Goal: Task Accomplishment & Management: Use online tool/utility

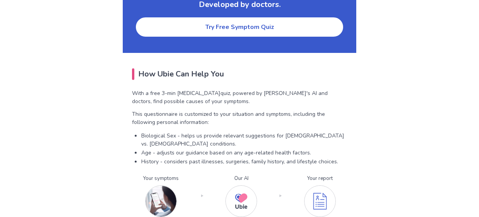
scroll to position [1521, 0]
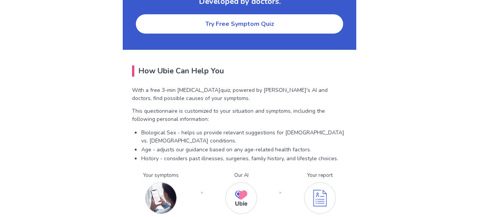
click at [182, 25] on link "Try Free Symptom Quiz" at bounding box center [239, 23] width 209 height 21
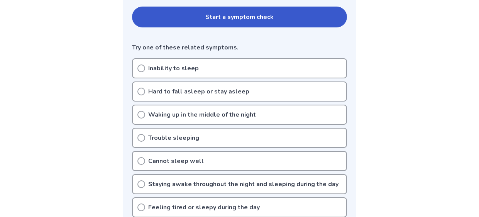
scroll to position [182, 0]
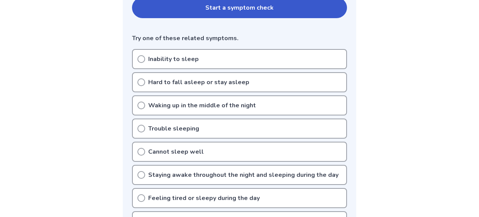
click at [198, 60] on div "Inability to sleep" at bounding box center [239, 59] width 215 height 20
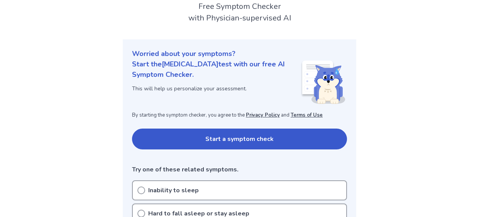
scroll to position [51, 0]
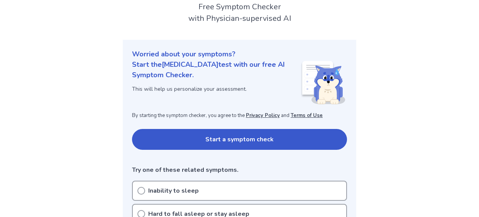
click at [210, 142] on button "Start a symptom check" at bounding box center [239, 139] width 215 height 21
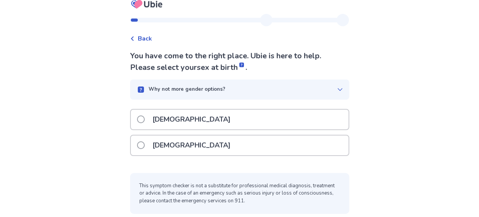
scroll to position [12, 0]
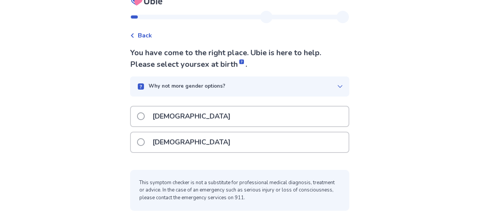
click at [337, 84] on icon at bounding box center [340, 86] width 6 height 6
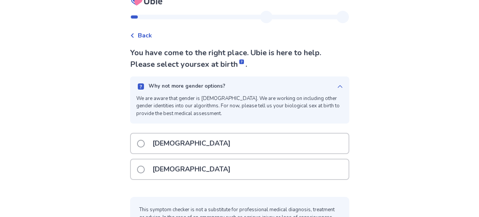
click at [337, 84] on icon at bounding box center [340, 86] width 6 height 6
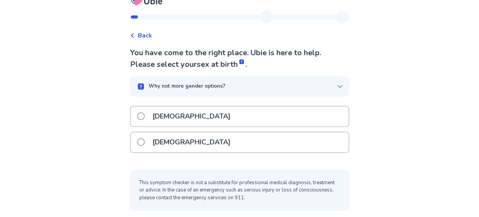
click at [221, 139] on div "Female" at bounding box center [239, 142] width 217 height 20
